Goal: Task Accomplishment & Management: Manage account settings

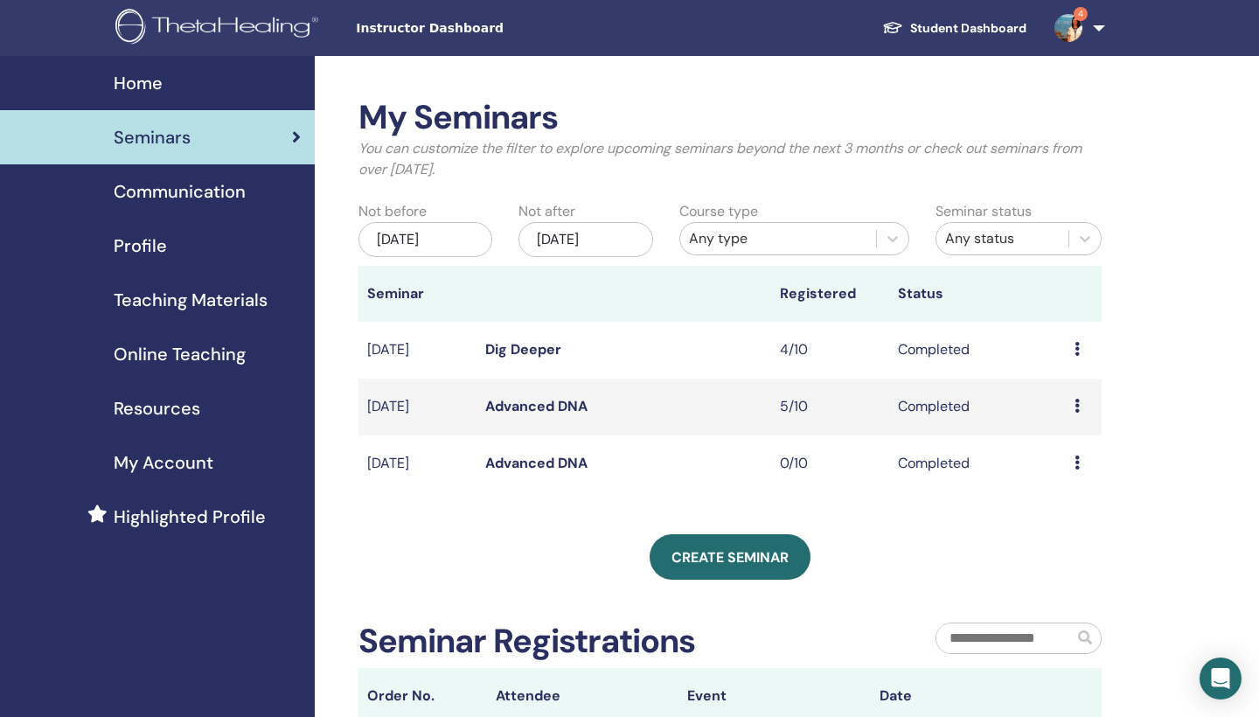
click at [160, 454] on span "My Account" at bounding box center [164, 462] width 100 height 26
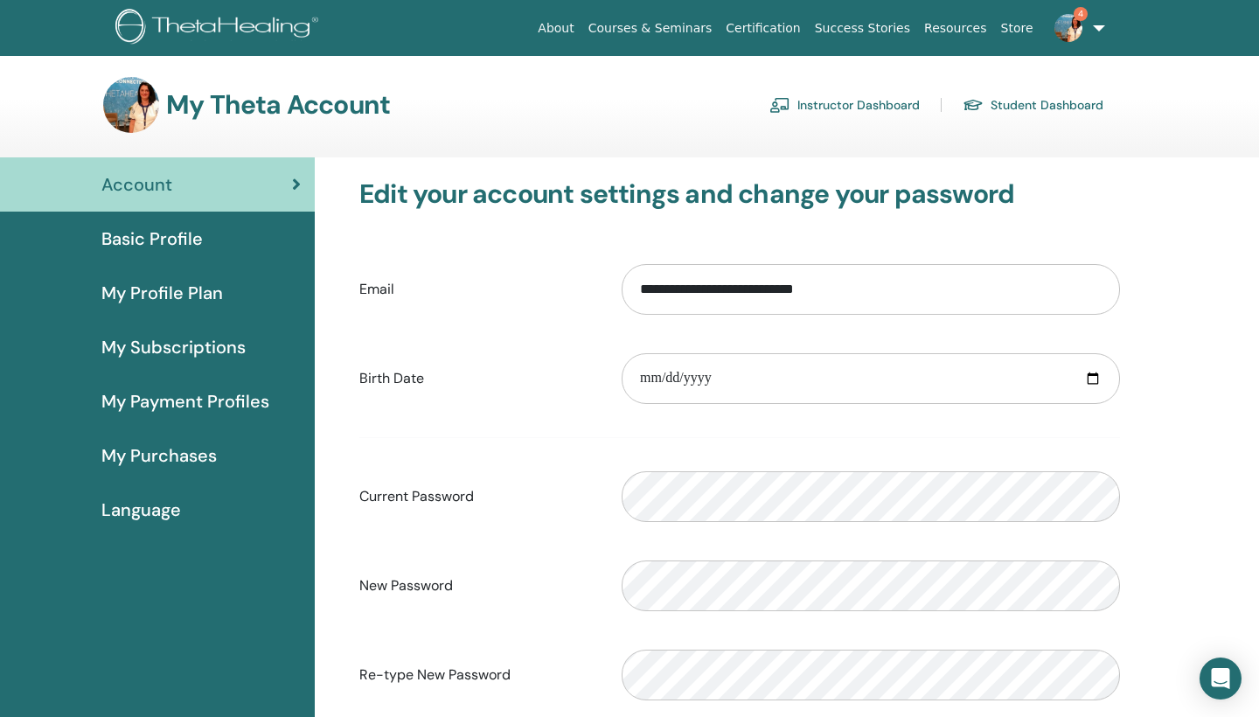
click at [183, 238] on span "Basic Profile" at bounding box center [151, 239] width 101 height 26
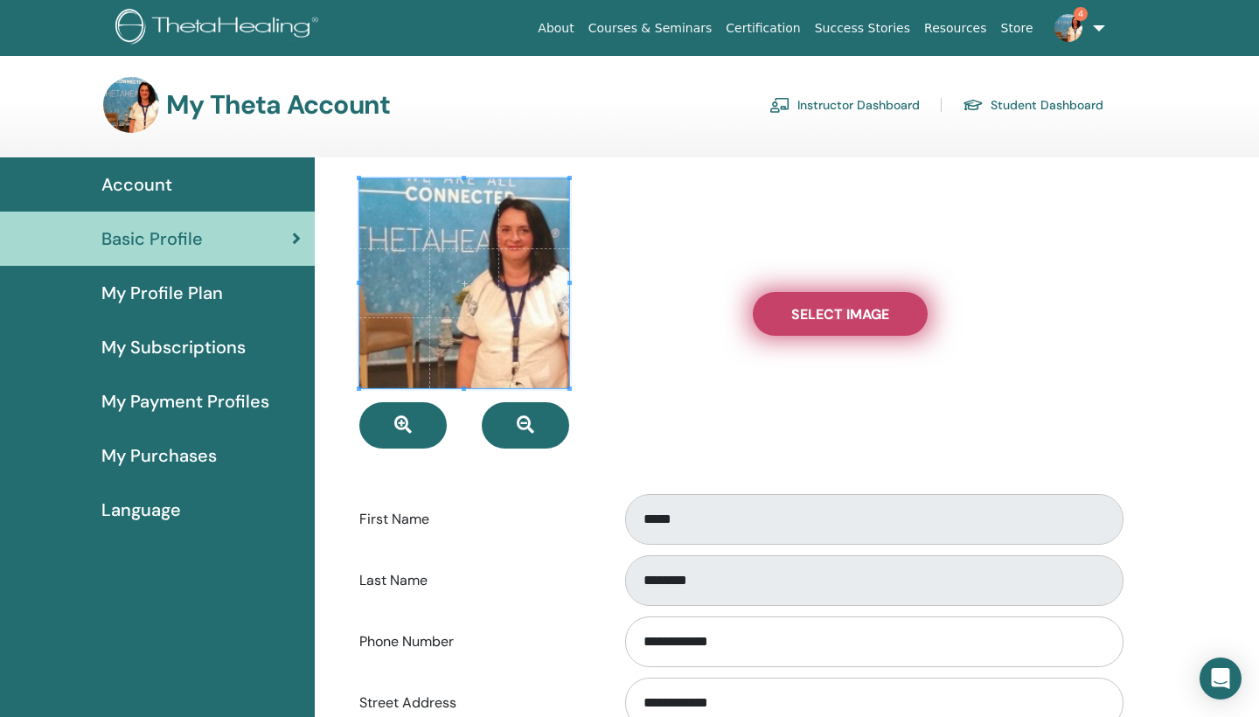
click at [809, 306] on span "Select Image" at bounding box center [840, 314] width 98 height 18
click at [829, 308] on input "Select Image" at bounding box center [840, 314] width 23 height 12
type input "**********"
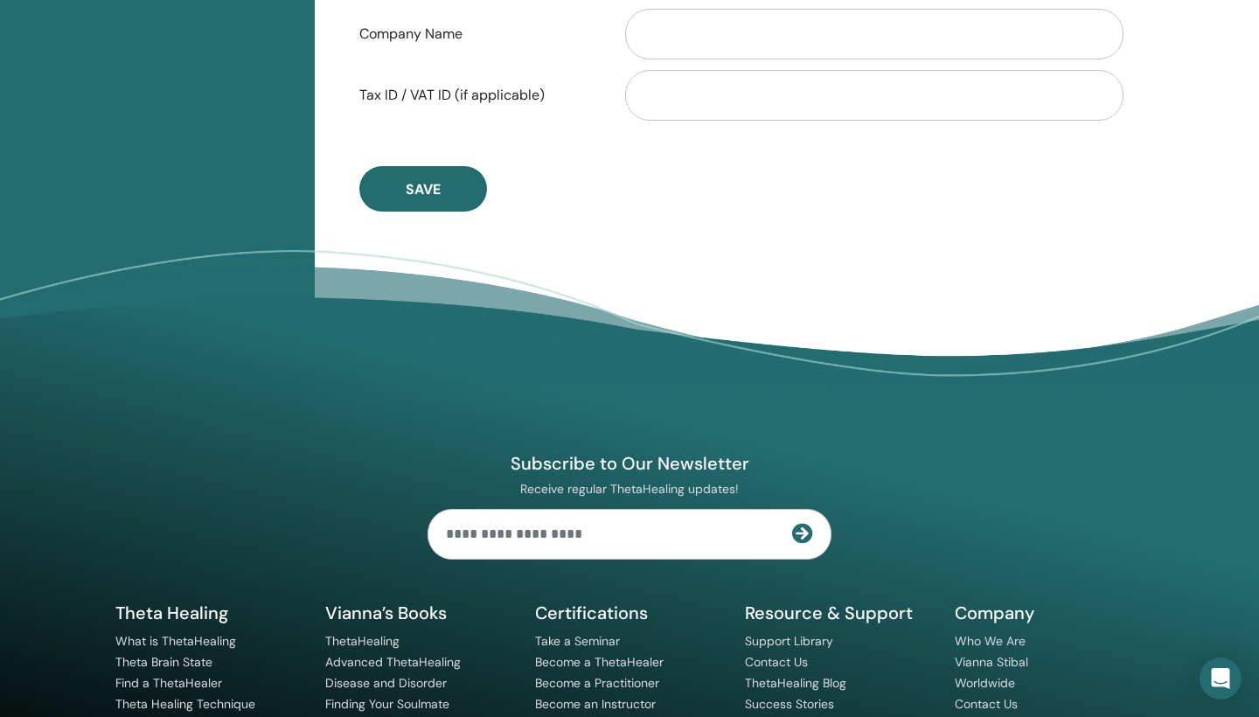
scroll to position [1065, 0]
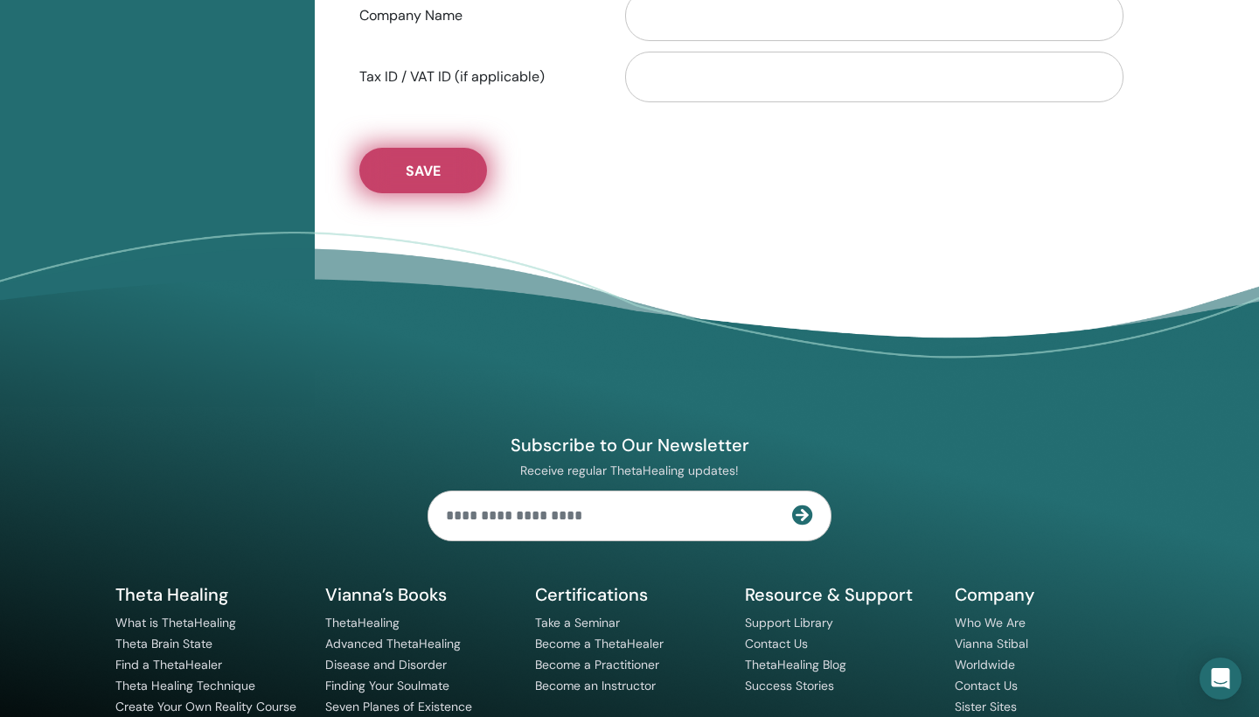
click at [408, 170] on span "Save" at bounding box center [423, 171] width 35 height 18
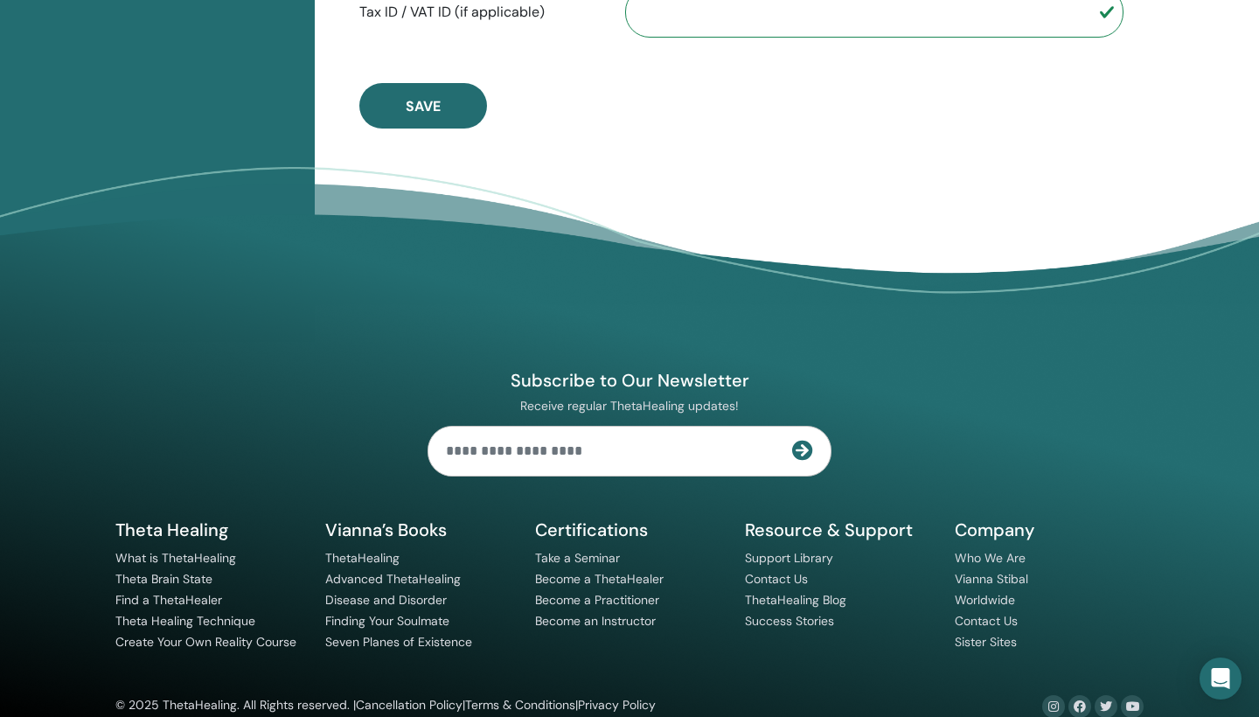
scroll to position [1123, 0]
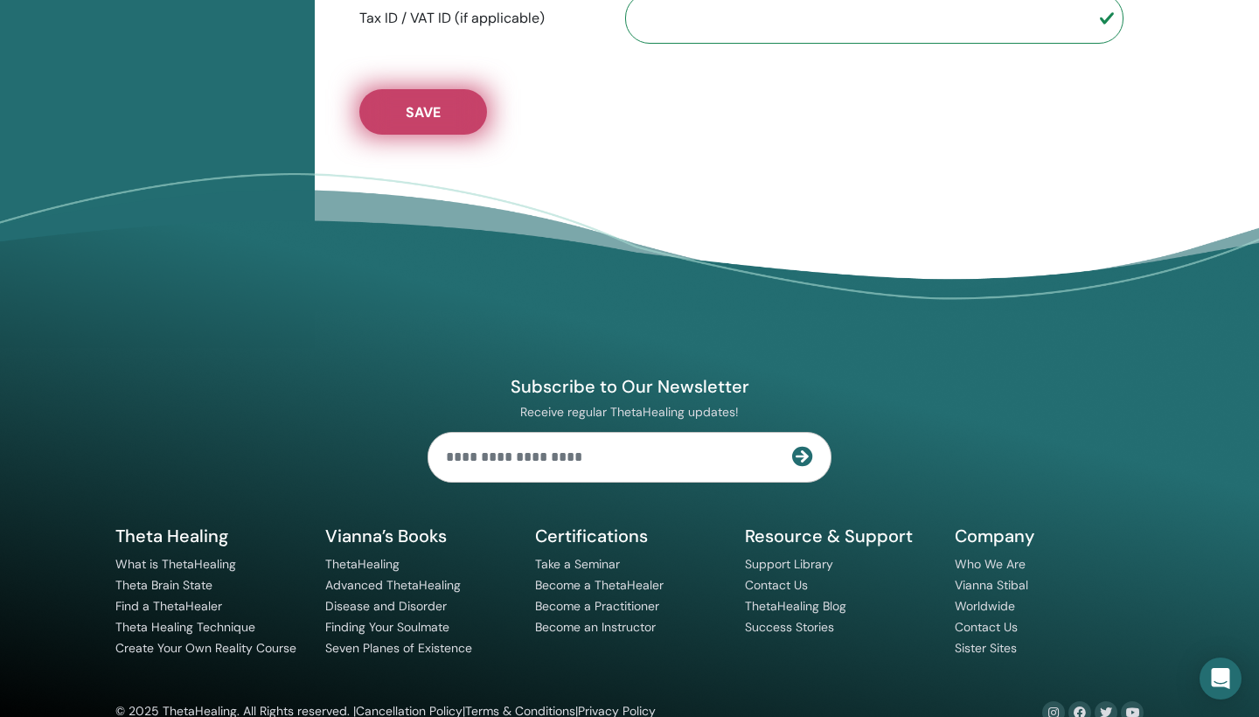
click at [406, 120] on span "Save" at bounding box center [423, 112] width 35 height 18
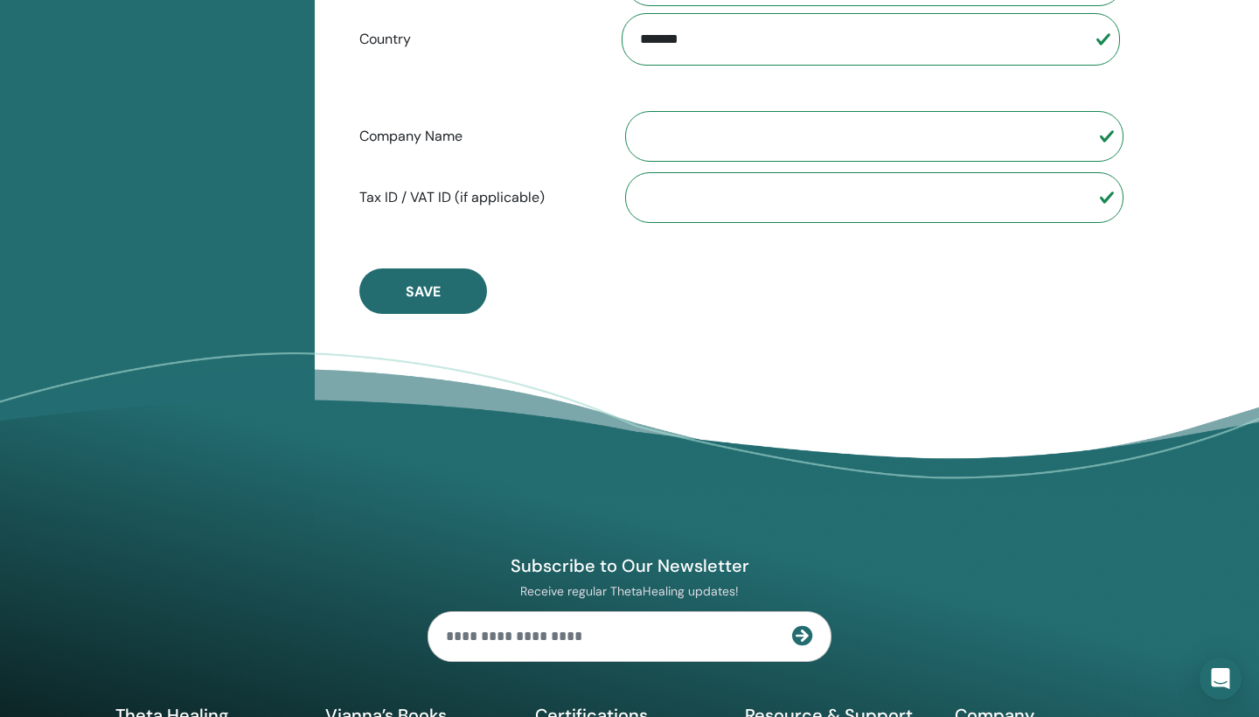
scroll to position [926, 0]
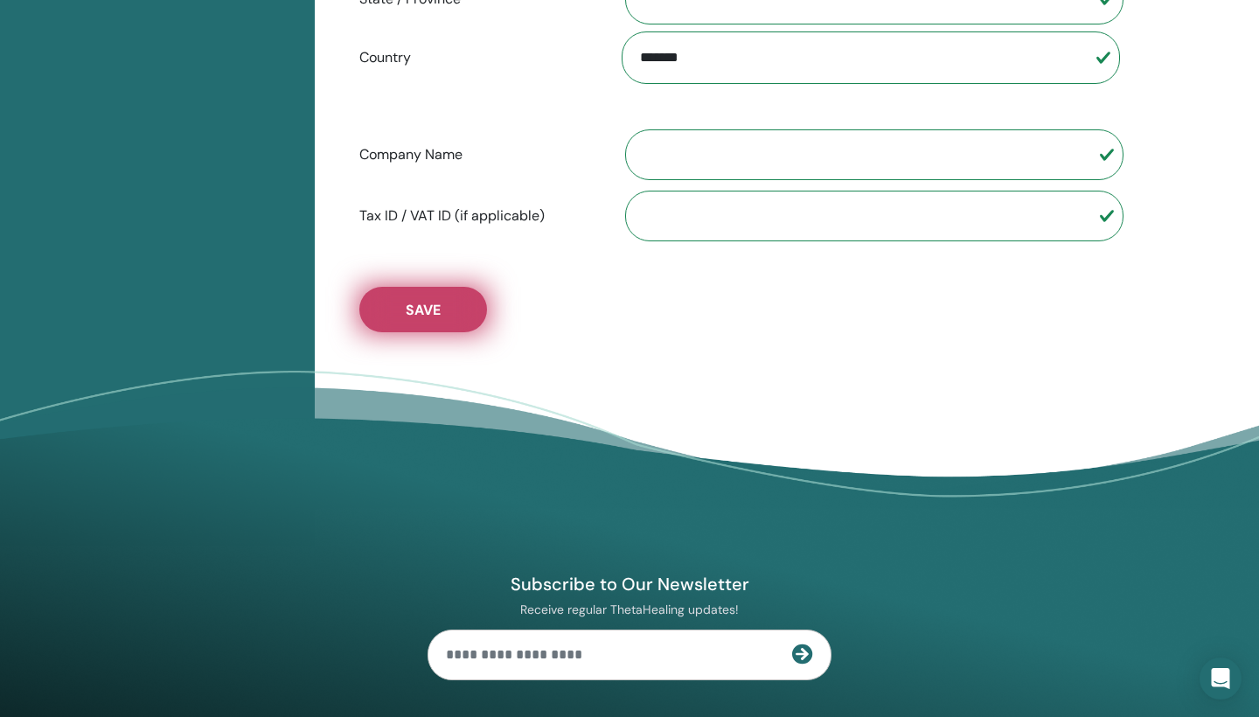
click at [393, 313] on button "Save" at bounding box center [423, 309] width 128 height 45
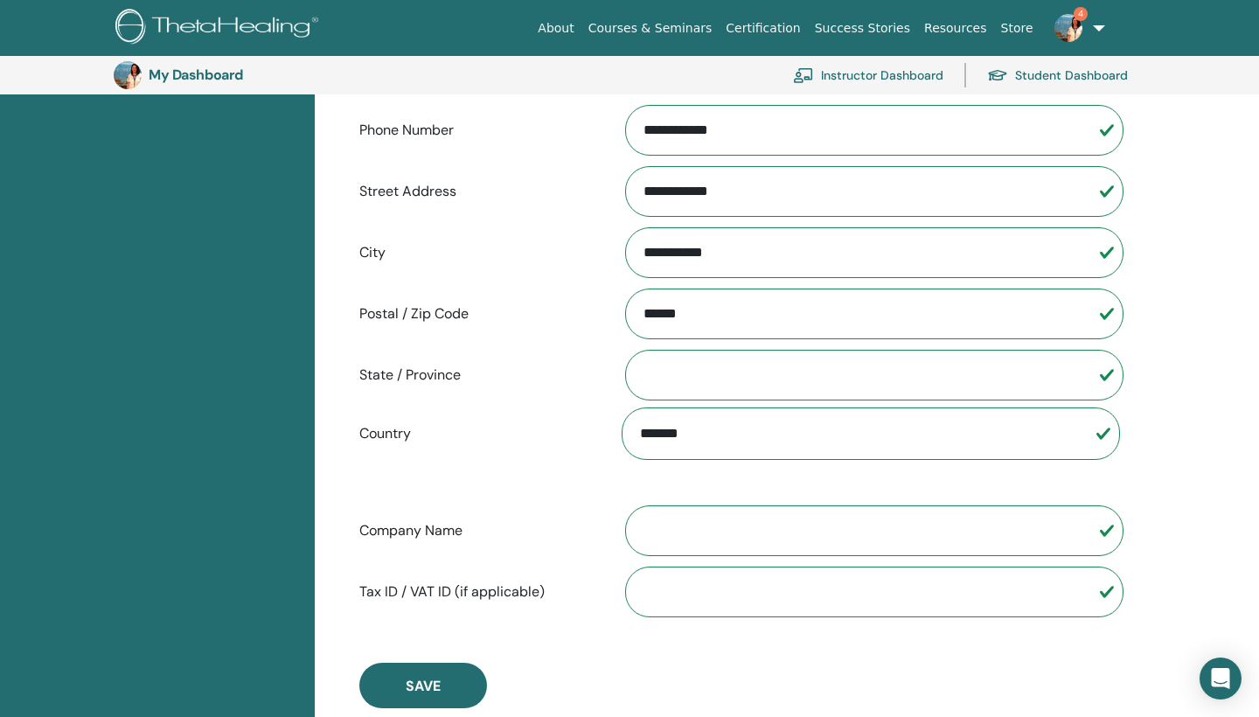
scroll to position [555, 0]
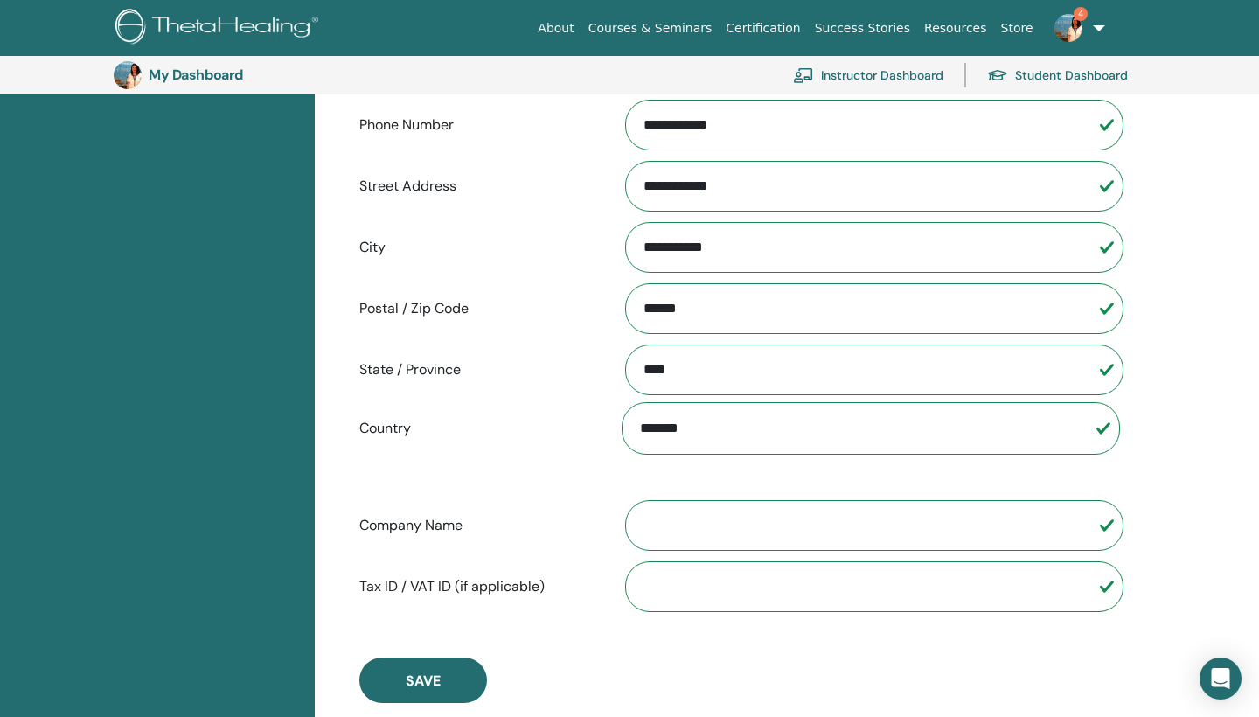
type input "****"
type input "**********"
click at [691, 592] on input "Tax ID / VAT ID (if applicable)" at bounding box center [874, 586] width 498 height 51
type input "*"
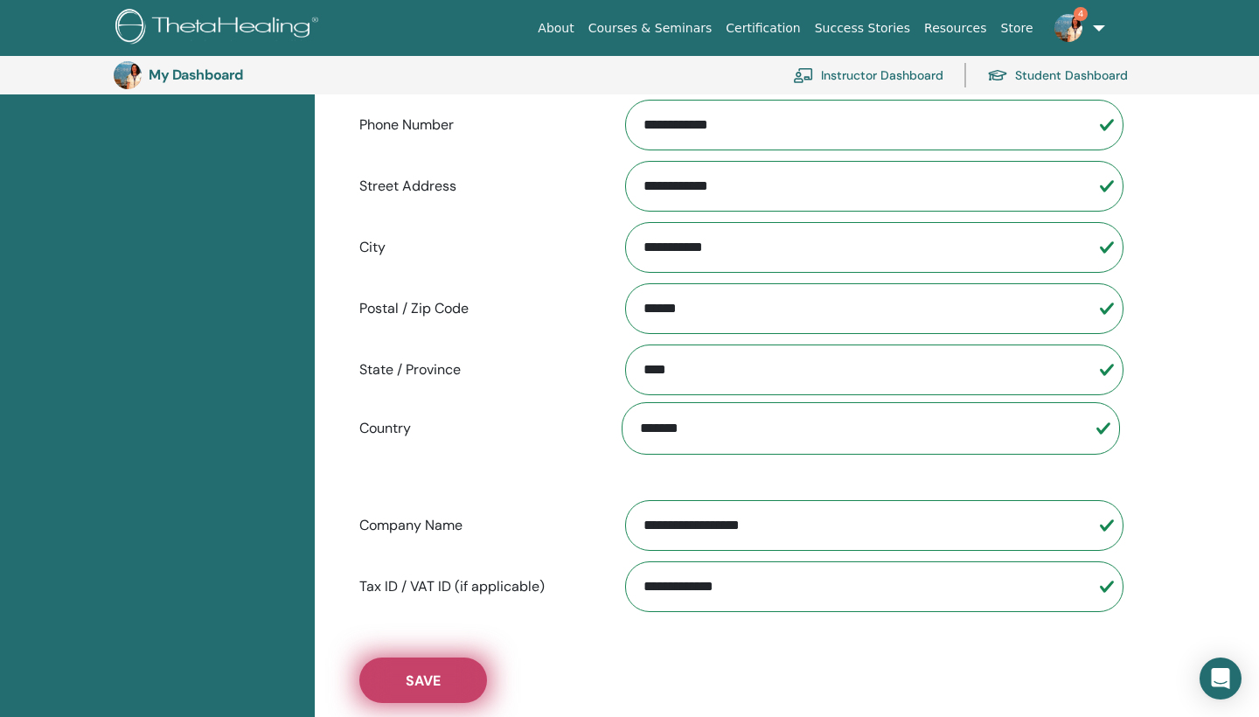
type input "**********"
click at [407, 686] on span "Save" at bounding box center [423, 680] width 35 height 18
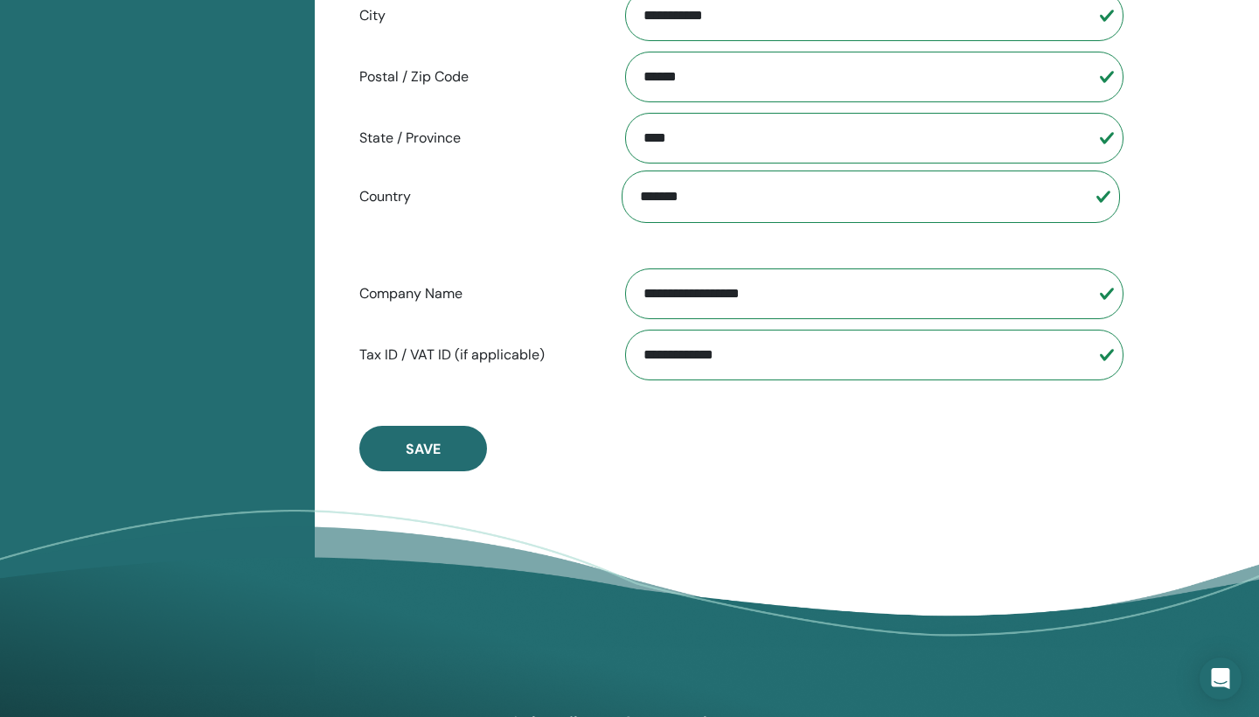
scroll to position [812, 0]
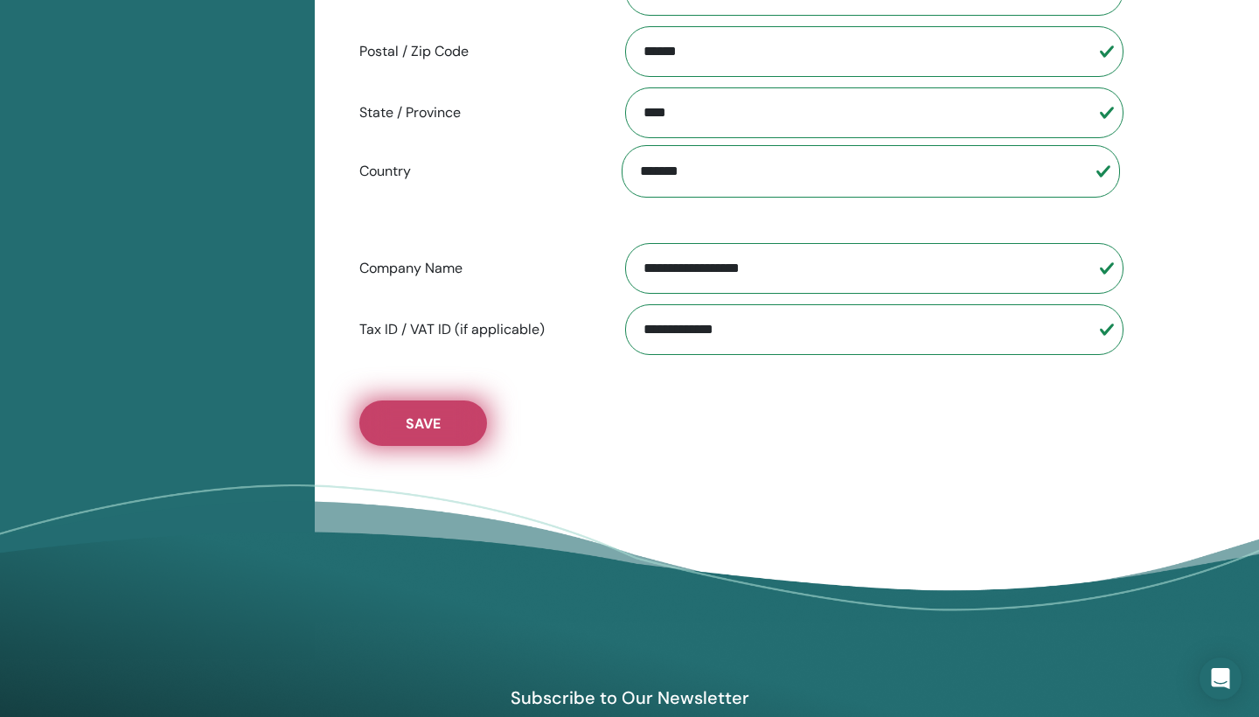
click at [431, 439] on button "Save" at bounding box center [423, 422] width 128 height 45
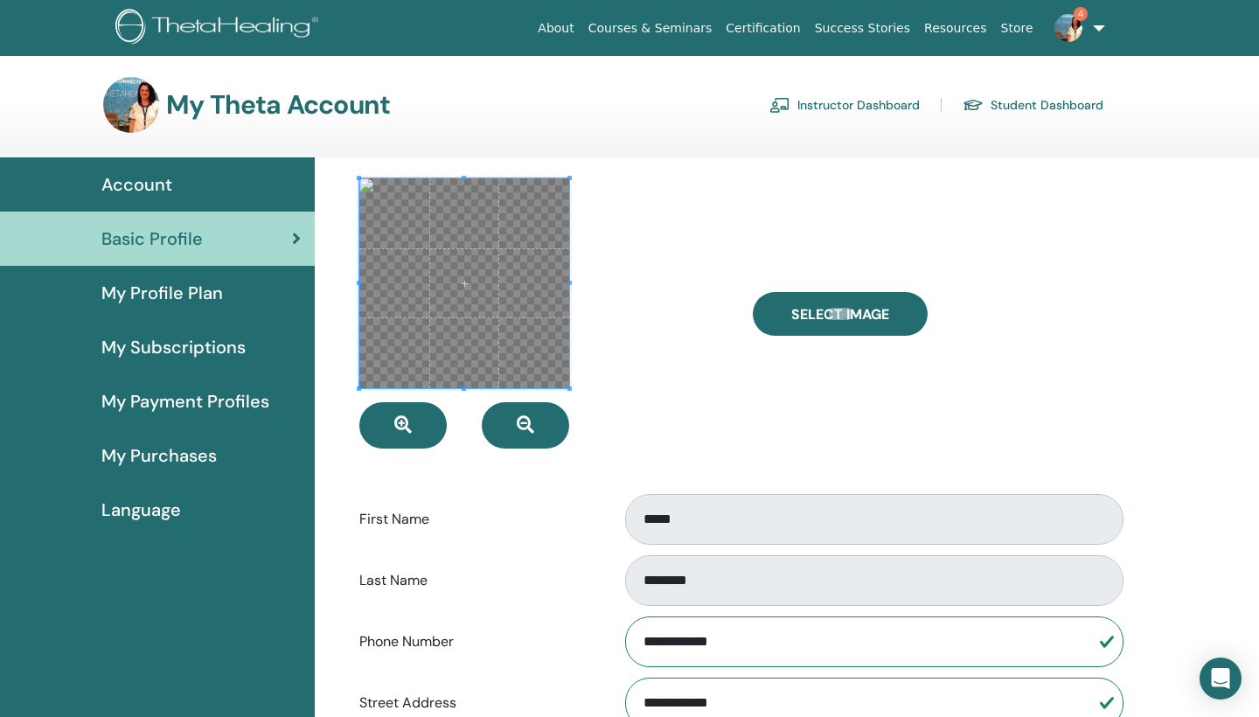
scroll to position [0, 0]
click at [406, 359] on span at bounding box center [464, 283] width 210 height 210
click at [395, 351] on span at bounding box center [464, 283] width 210 height 210
click at [394, 350] on span at bounding box center [464, 283] width 210 height 210
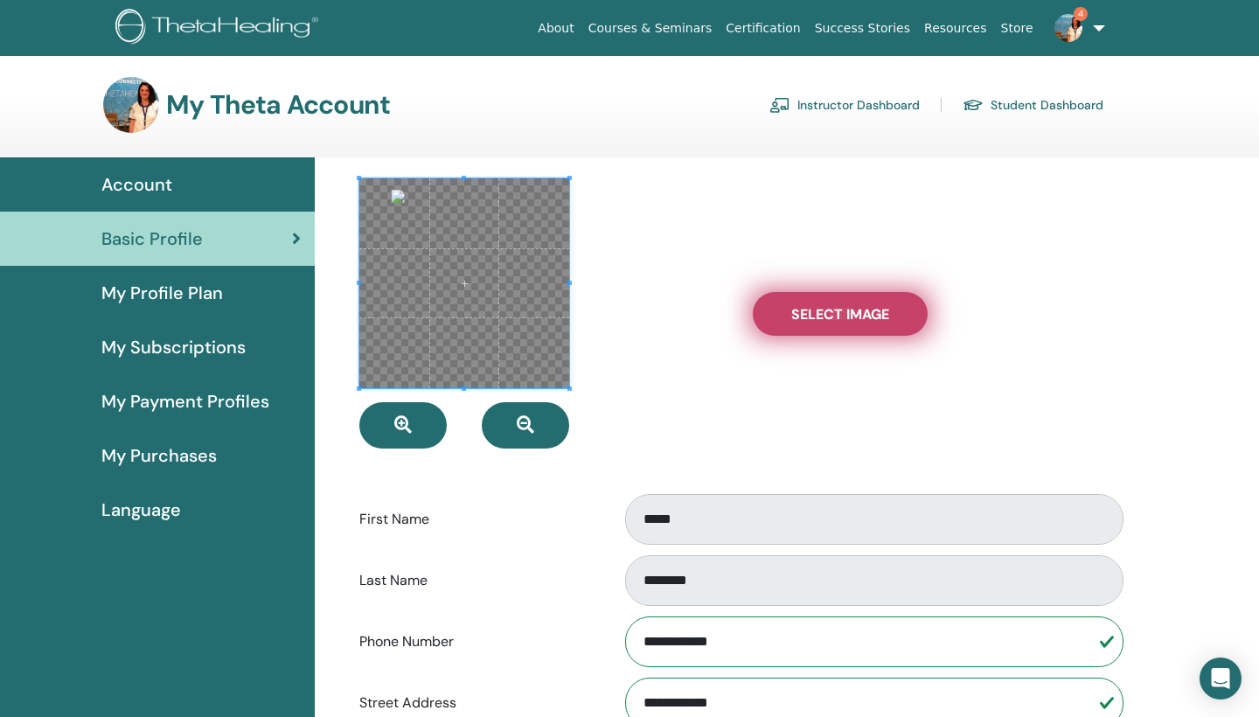
click at [802, 303] on label "Select Image" at bounding box center [840, 314] width 175 height 44
click at [829, 308] on input "Select Image" at bounding box center [840, 314] width 23 height 12
type input "**********"
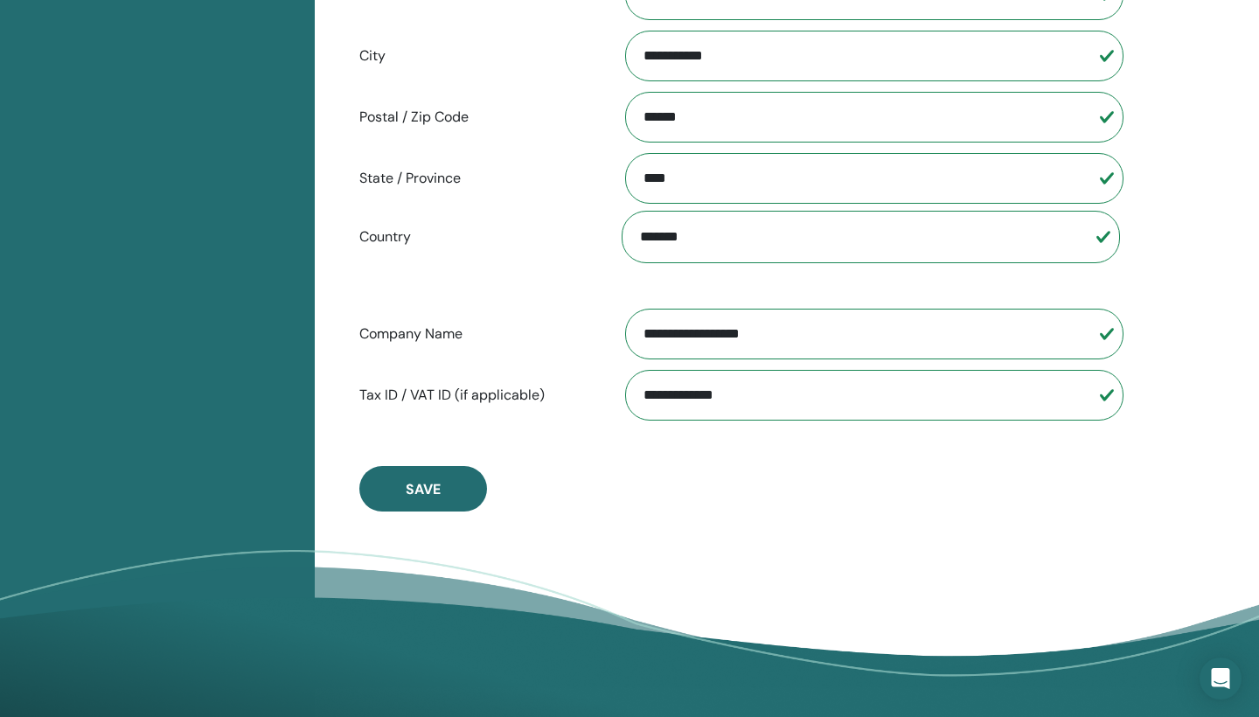
scroll to position [758, 0]
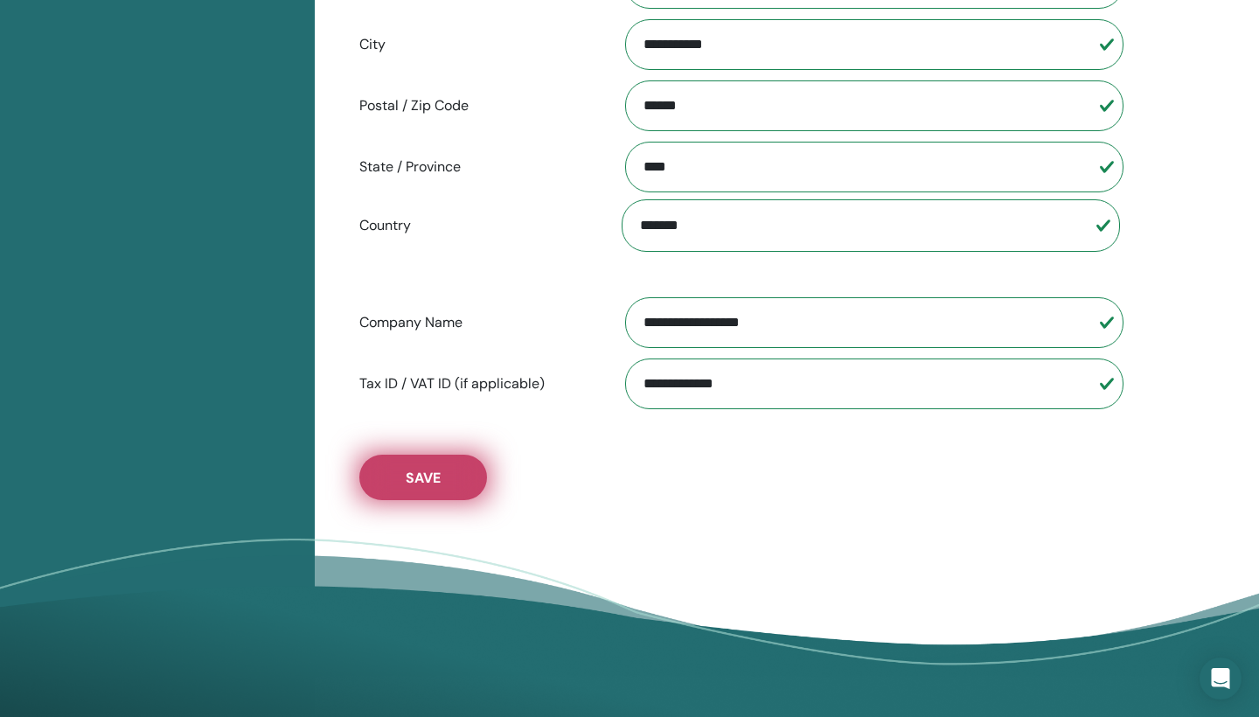
click at [411, 478] on span "Save" at bounding box center [423, 478] width 35 height 18
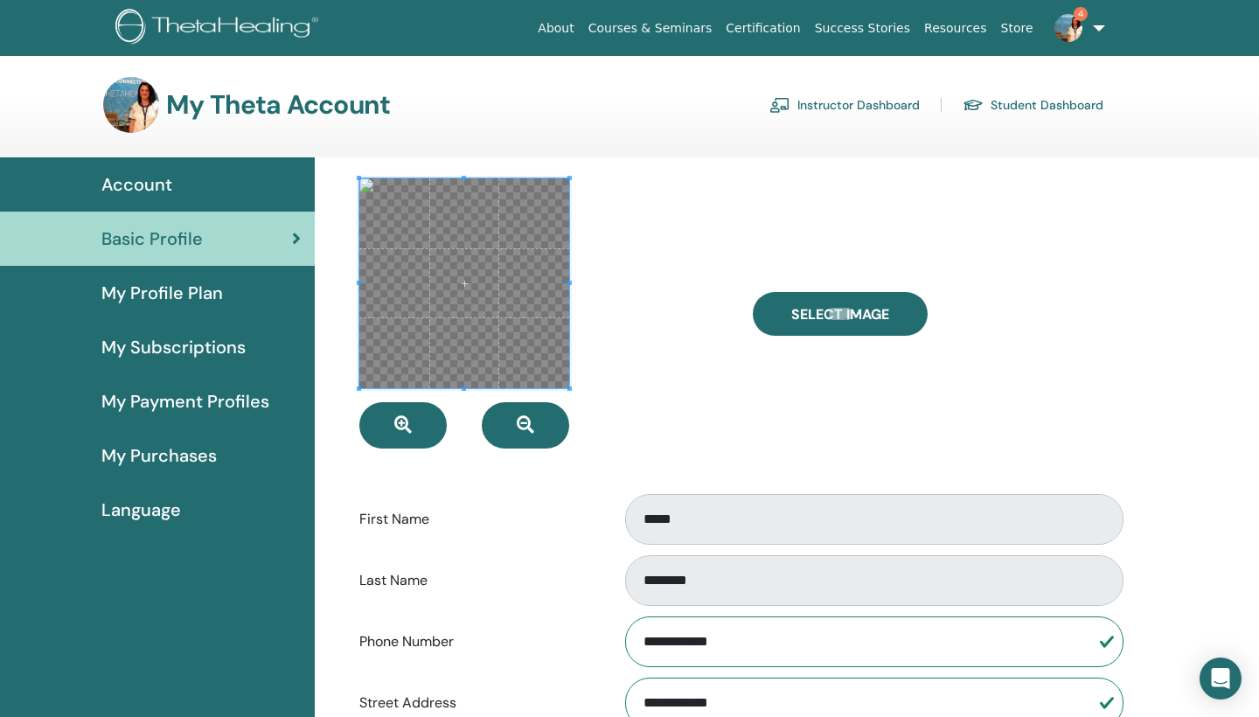
scroll to position [0, 0]
click at [159, 292] on span "My Profile Plan" at bounding box center [161, 293] width 121 height 26
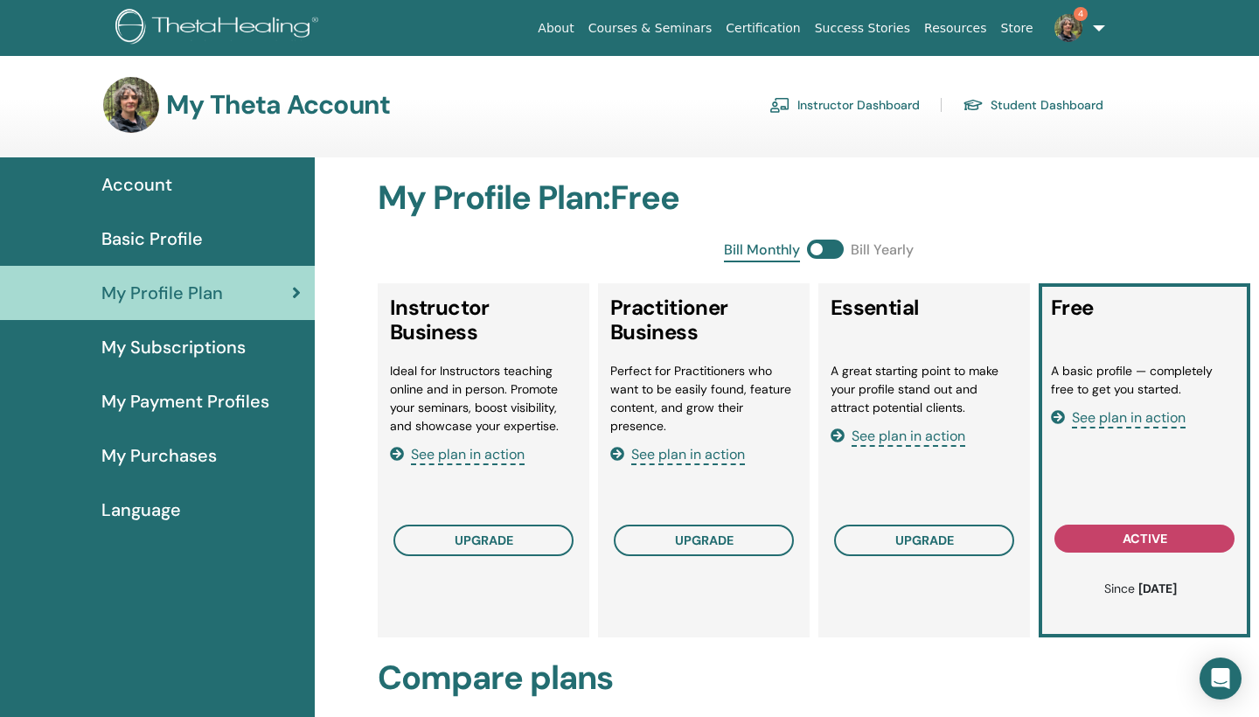
click at [861, 101] on link "Instructor Dashboard" at bounding box center [844, 105] width 150 height 28
